Goal: Navigation & Orientation: Find specific page/section

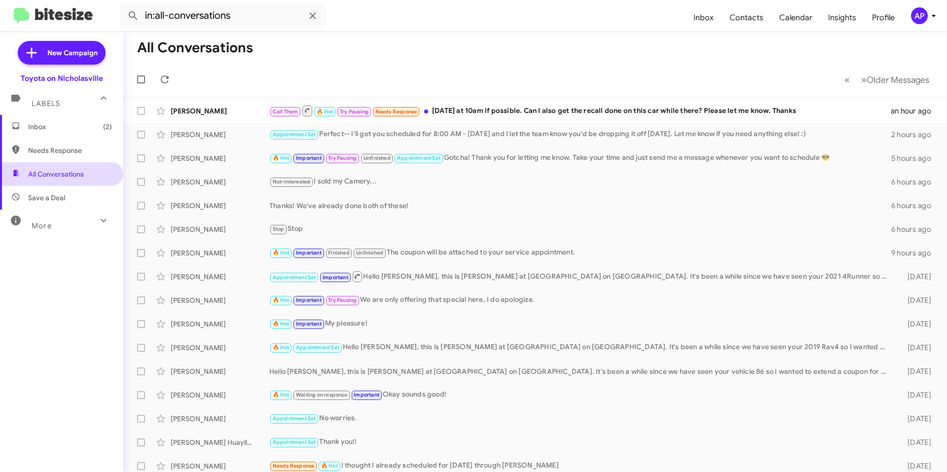
click at [74, 181] on span "All Conversations" at bounding box center [61, 174] width 123 height 24
click at [73, 126] on span "Inbox (2)" at bounding box center [70, 127] width 84 height 10
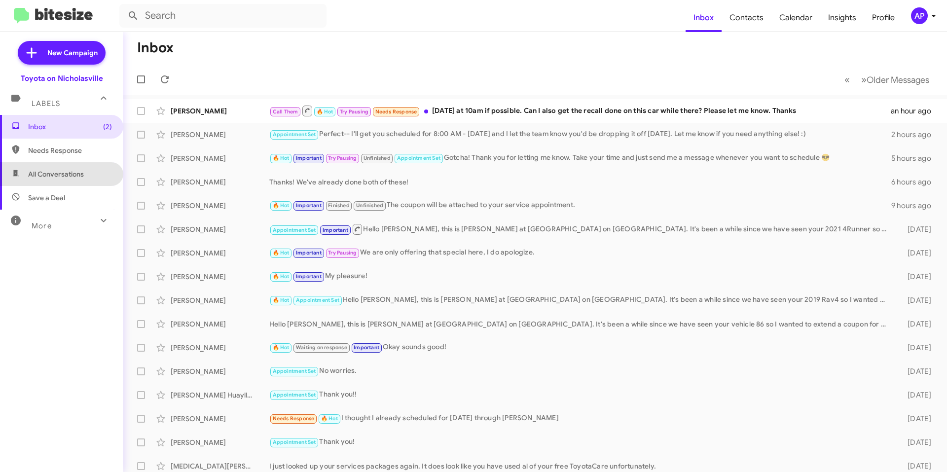
click at [73, 174] on span "All Conversations" at bounding box center [56, 174] width 56 height 10
type input "in:all-conversations"
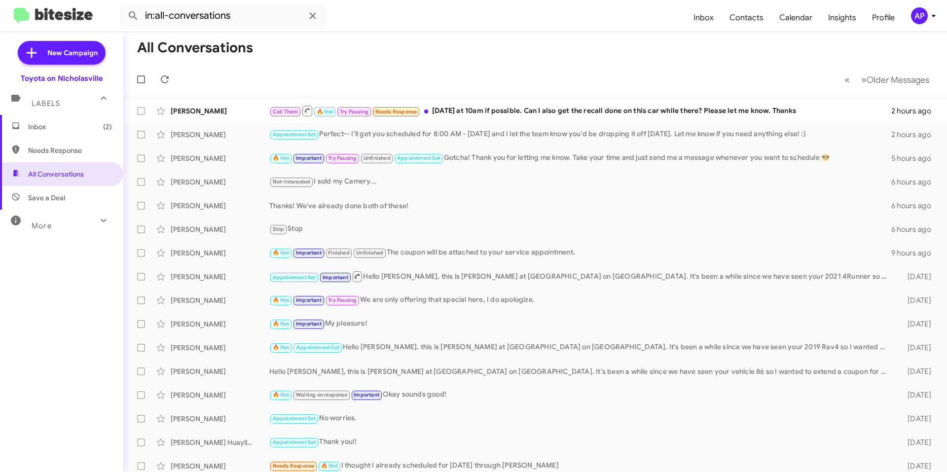
click at [394, 57] on mat-toolbar-row "All Conversations" at bounding box center [534, 48] width 823 height 32
click at [393, 48] on mat-toolbar-row "All Conversations" at bounding box center [534, 48] width 823 height 32
